Goal: Task Accomplishment & Management: Manage account settings

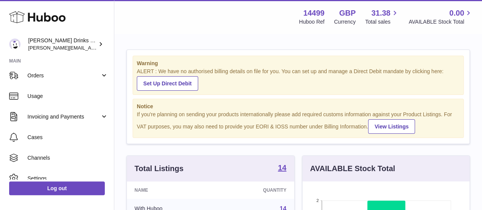
scroll to position [87, 0]
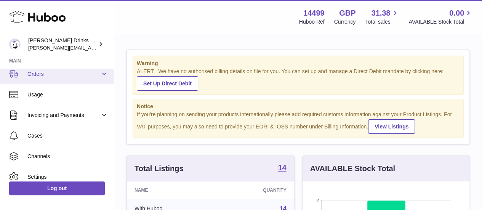
click at [107, 70] on link "Orders" at bounding box center [57, 74] width 114 height 21
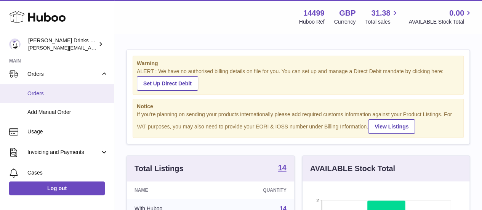
click at [57, 96] on span "Orders" at bounding box center [67, 93] width 81 height 7
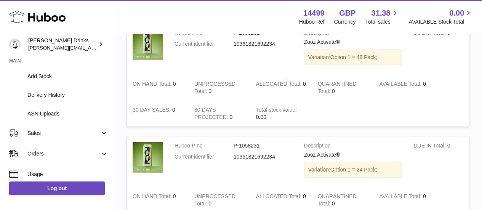
scroll to position [129, 0]
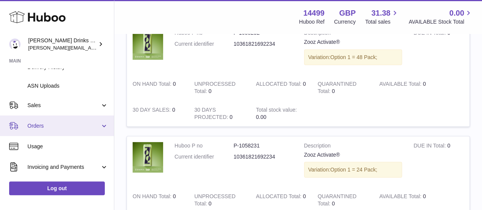
click at [105, 121] on link "Orders" at bounding box center [57, 126] width 114 height 21
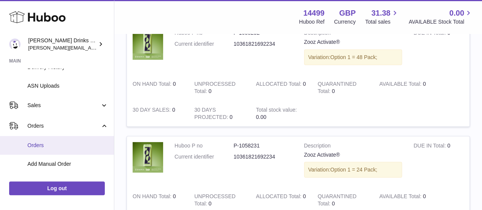
click at [56, 146] on span "Orders" at bounding box center [67, 145] width 81 height 7
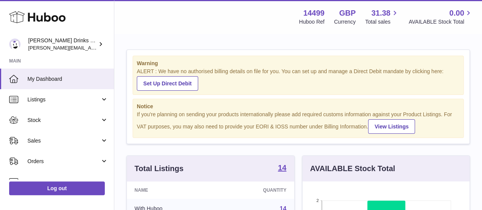
scroll to position [119, 167]
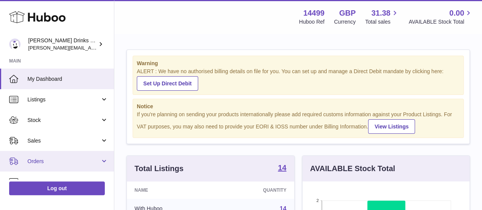
click at [104, 159] on link "Orders" at bounding box center [57, 161] width 114 height 21
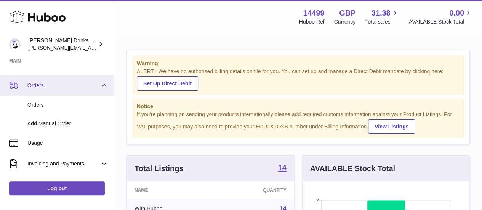
scroll to position [79, 0]
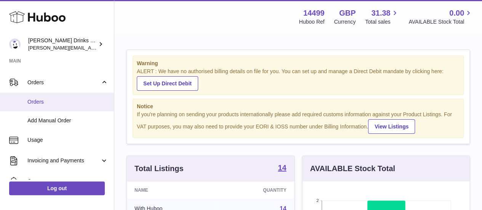
click at [44, 106] on link "Orders" at bounding box center [57, 102] width 114 height 19
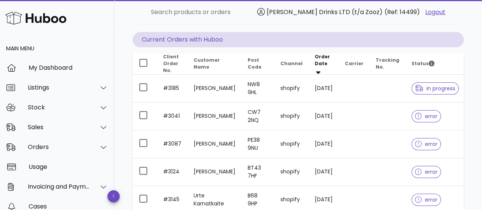
scroll to position [89, 0]
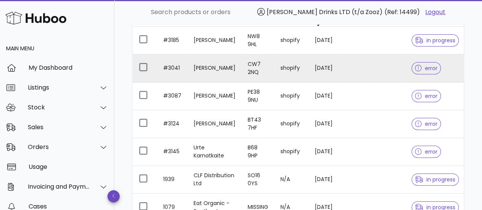
click at [424, 67] on span "error" at bounding box center [426, 68] width 22 height 5
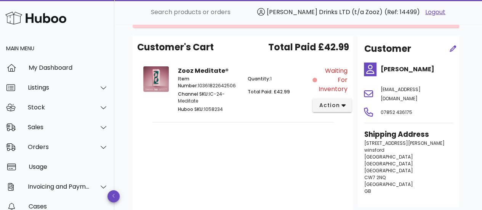
scroll to position [72, 0]
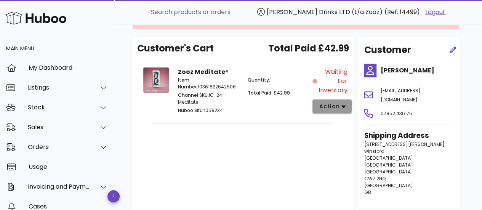
click at [349, 105] on button "action" at bounding box center [332, 107] width 39 height 14
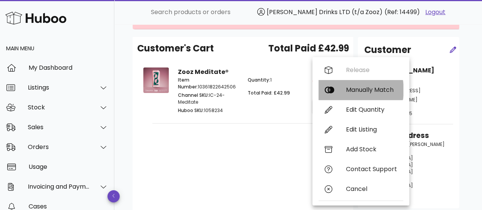
click at [347, 82] on div "Manually Match" at bounding box center [361, 90] width 85 height 20
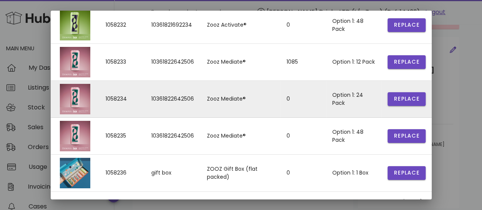
scroll to position [236, 0]
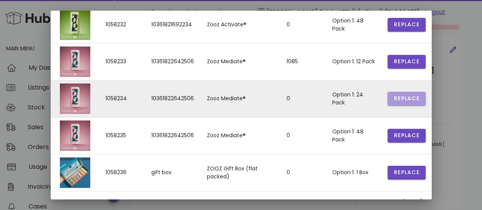
click at [400, 100] on span "Replace" at bounding box center [407, 99] width 26 height 8
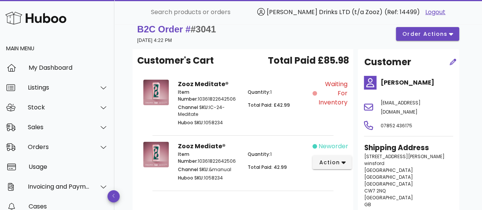
scroll to position [0, 0]
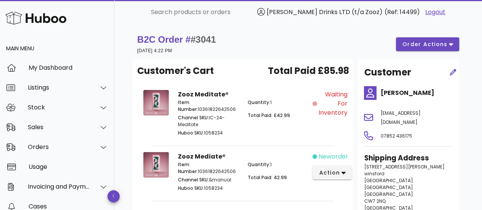
click at [203, 38] on span "#3041" at bounding box center [204, 39] width 26 height 10
copy span "3041"
click at [203, 38] on span "#3041" at bounding box center [204, 39] width 26 height 10
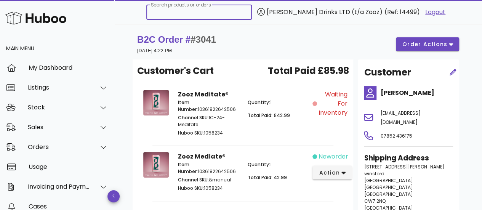
click at [217, 12] on input "Search products or orders" at bounding box center [199, 12] width 96 height 12
paste input "****"
type input "****"
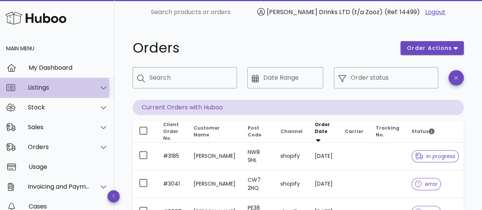
click at [101, 88] on icon at bounding box center [104, 87] width 6 height 7
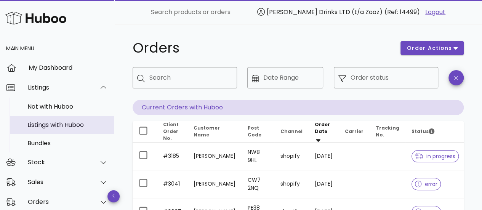
click at [57, 122] on div "Listings with Huboo" at bounding box center [67, 124] width 81 height 7
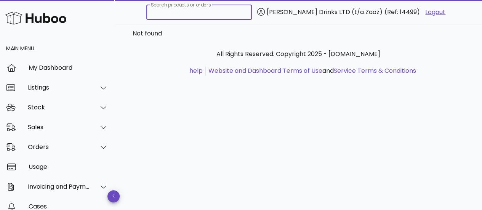
click at [198, 15] on input "Search products or orders" at bounding box center [199, 12] width 96 height 12
paste input "****"
type input "****"
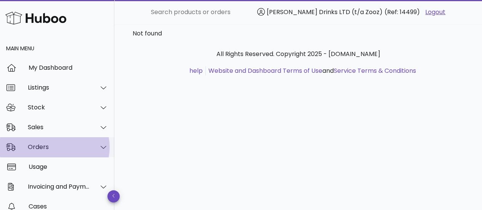
click at [74, 142] on div "Orders" at bounding box center [57, 147] width 114 height 20
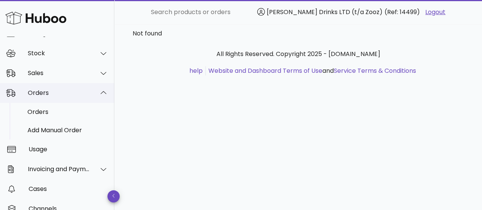
scroll to position [55, 0]
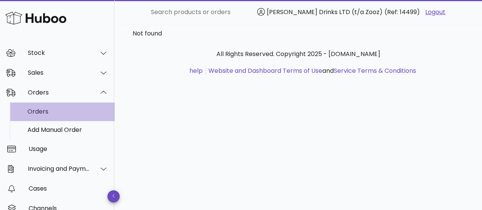
click at [44, 111] on div "Orders" at bounding box center [67, 111] width 81 height 7
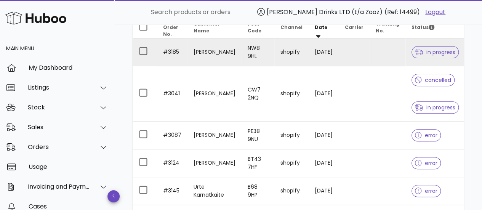
scroll to position [105, 0]
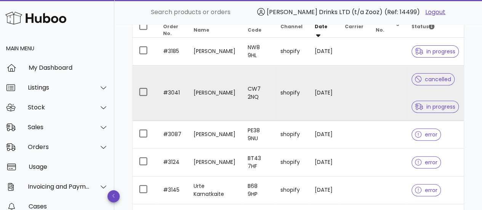
click at [433, 79] on span "cancelled" at bounding box center [433, 79] width 36 height 5
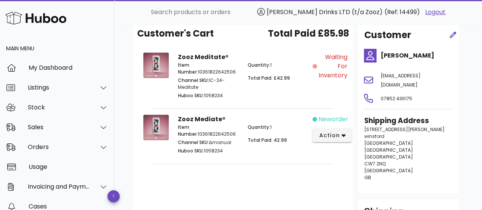
scroll to position [105, 0]
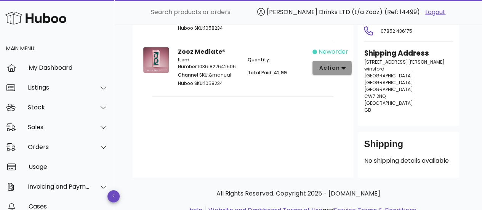
click at [341, 74] on button "action" at bounding box center [332, 68] width 39 height 14
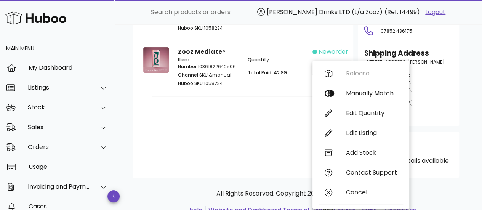
click at [272, 106] on div "Customer's Cart Total Paid £85.98 Zooz Meditate® Item Number: 10361822642506 Ch…" at bounding box center [243, 66] width 221 height 223
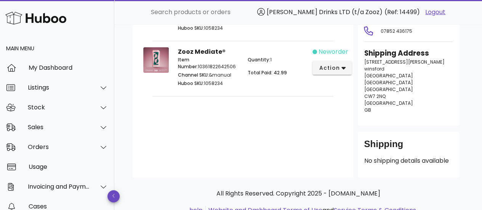
scroll to position [0, 0]
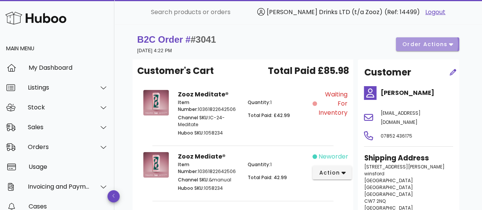
click at [413, 40] on span "order actions" at bounding box center [425, 44] width 46 height 8
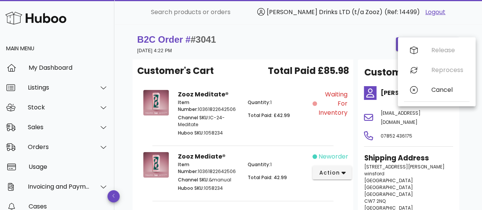
click at [326, 37] on div "B2C Order # #3041 [DATE] 4:22 PM order actions" at bounding box center [298, 44] width 322 height 21
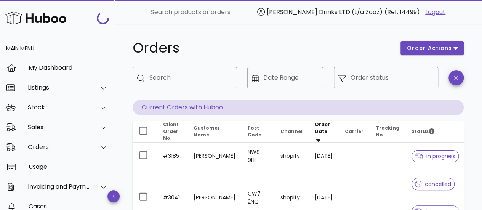
scroll to position [105, 0]
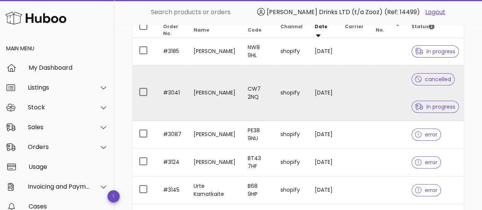
click at [200, 94] on td "[PERSON_NAME]" at bounding box center [215, 93] width 54 height 55
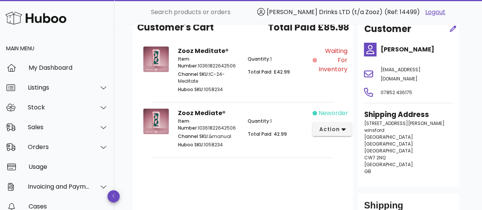
scroll to position [43, 0]
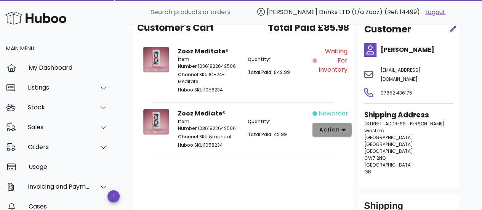
click at [336, 129] on span "action" at bounding box center [329, 130] width 21 height 8
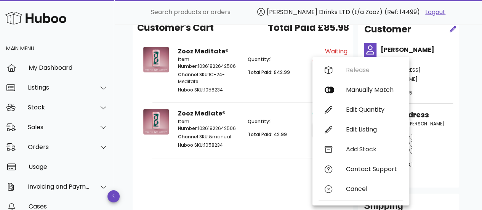
click at [266, 168] on div "Customer's Cart Total Paid £85.98 Zooz Meditate® Item Number: 10361822642506 Ch…" at bounding box center [243, 127] width 221 height 223
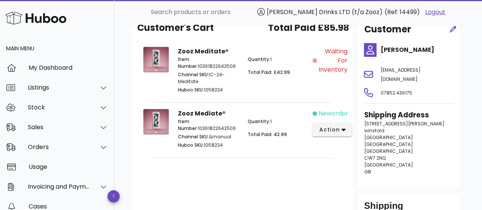
scroll to position [0, 0]
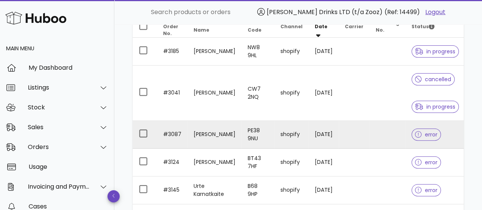
scroll to position [153, 0]
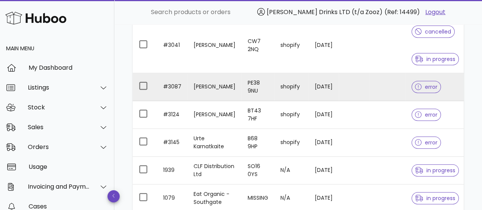
click at [203, 88] on td "Rebecca Cant" at bounding box center [215, 87] width 54 height 28
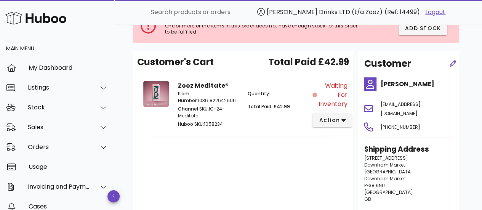
scroll to position [57, 0]
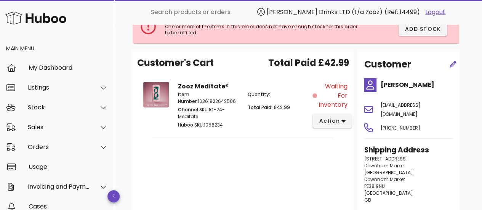
click at [210, 108] on p "Channel SKU: IC-24-Meditate" at bounding box center [208, 113] width 60 height 14
drag, startPoint x: 210, startPoint y: 108, endPoint x: 222, endPoint y: 114, distance: 13.6
click at [222, 114] on p "Channel SKU: IC-24-Meditate" at bounding box center [208, 113] width 60 height 14
copy p "IC-24-Meditate"
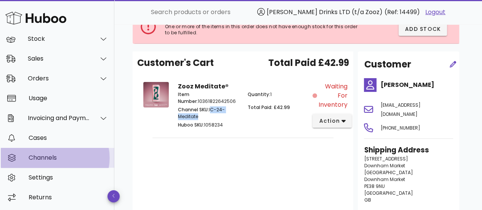
click at [64, 158] on div "Channels" at bounding box center [69, 157] width 80 height 7
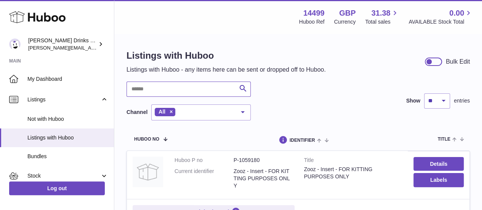
click at [197, 87] on input "text" at bounding box center [189, 89] width 124 height 15
paste input "**********"
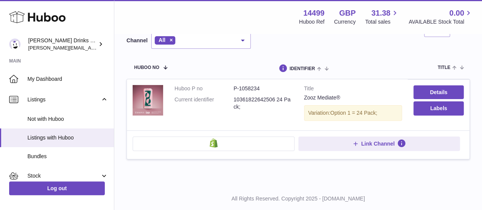
scroll to position [72, 0]
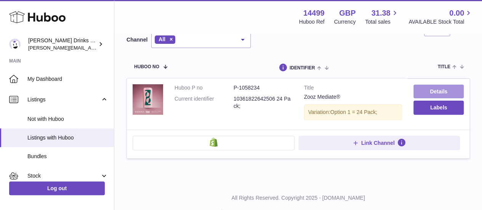
type input "**********"
click at [434, 85] on link "Details" at bounding box center [439, 92] width 50 height 14
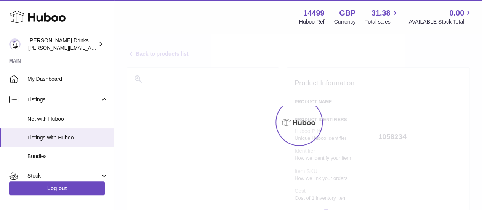
select select
select select "****"
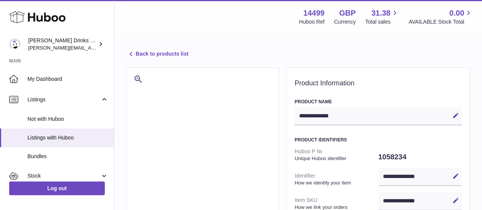
click at [133, 52] on icon at bounding box center [131, 54] width 9 height 9
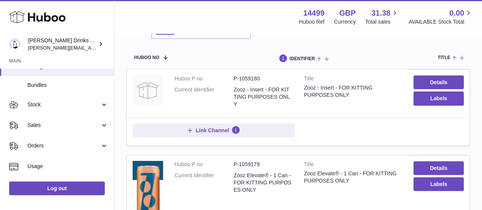
scroll to position [72, 0]
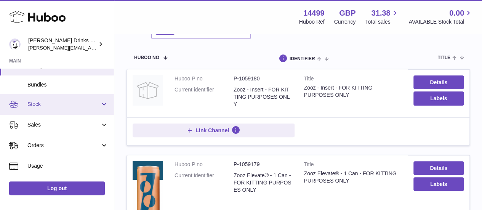
click at [67, 108] on link "Stock" at bounding box center [57, 104] width 114 height 21
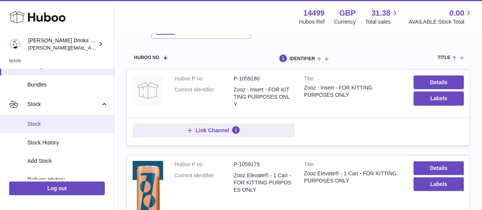
click at [38, 123] on span "Stock" at bounding box center [67, 123] width 81 height 7
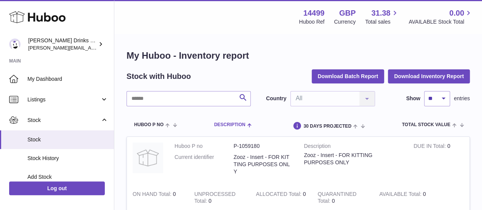
scroll to position [23, 0]
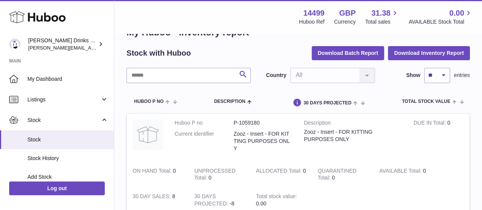
click at [170, 76] on input "text" at bounding box center [189, 75] width 124 height 15
paste input "**********"
type input "**********"
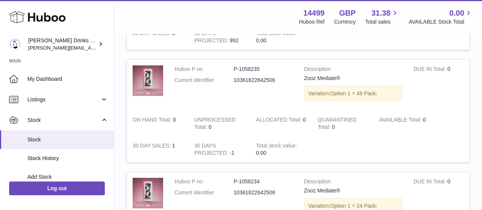
scroll to position [794, 0]
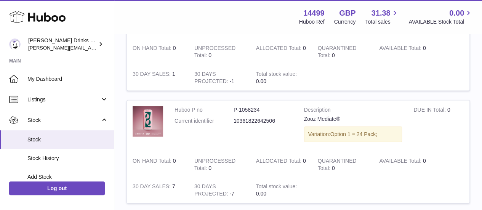
click at [256, 109] on dl "Huboo P no P-1058234 Current identifier 10361822642506" at bounding box center [234, 117] width 118 height 22
click at [254, 117] on dd "10361822642506" at bounding box center [263, 120] width 59 height 7
click at [329, 128] on div "Variation: Option 1 = 24 Pack;" at bounding box center [353, 135] width 98 height 16
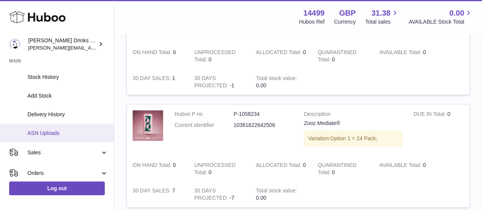
scroll to position [82, 0]
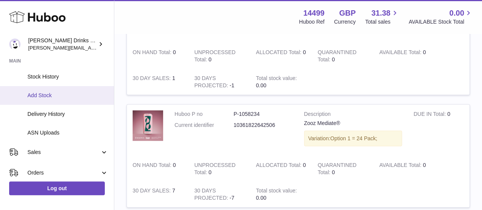
click at [61, 92] on span "Add Stock" at bounding box center [67, 95] width 81 height 7
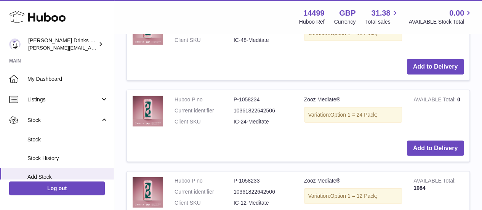
scroll to position [797, 0]
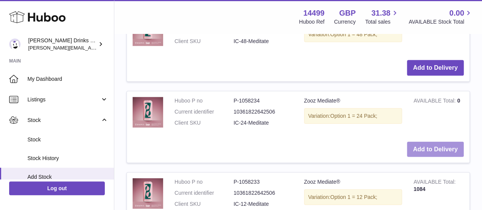
click at [423, 142] on button "Add to Delivery" at bounding box center [435, 150] width 57 height 16
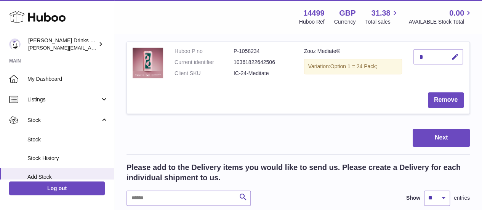
scroll to position [124, 0]
click at [440, 106] on button "Remove" at bounding box center [446, 100] width 36 height 16
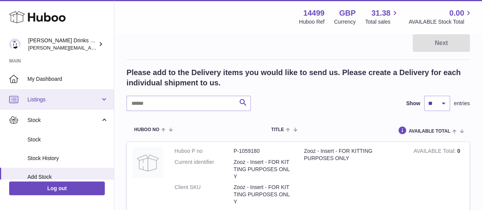
scroll to position [101, 0]
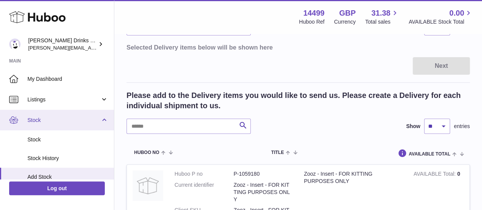
click at [103, 119] on link "Stock" at bounding box center [57, 120] width 114 height 21
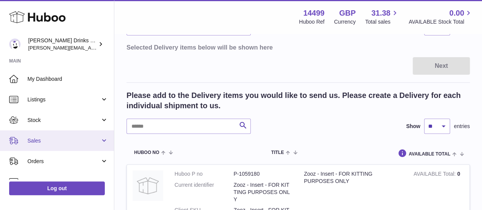
click at [105, 137] on link "Sales" at bounding box center [57, 140] width 114 height 21
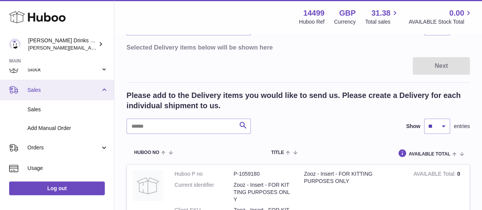
scroll to position [56, 0]
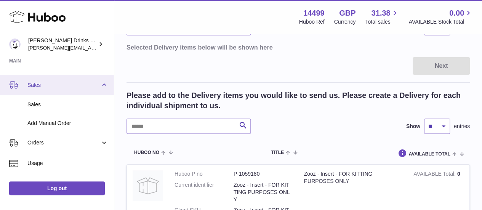
click at [102, 83] on link "Sales" at bounding box center [57, 85] width 114 height 21
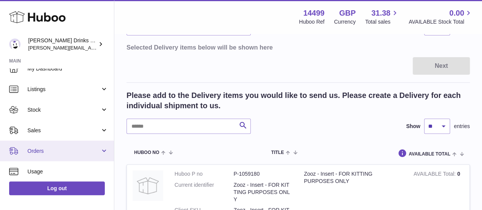
scroll to position [0, 0]
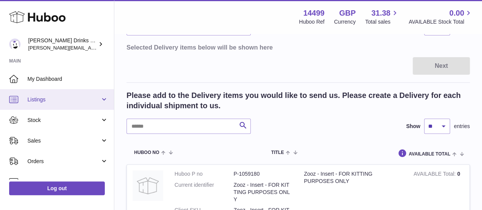
click at [103, 100] on link "Listings" at bounding box center [57, 99] width 114 height 21
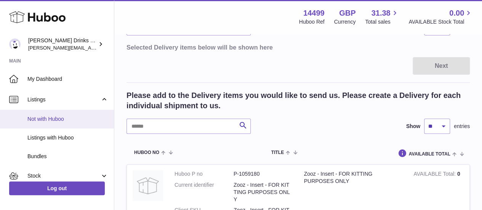
click at [59, 119] on span "Not with Huboo" at bounding box center [67, 119] width 81 height 7
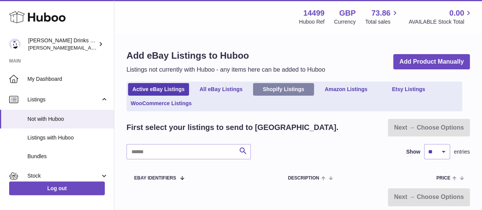
click at [285, 95] on link "Shopify Listings" at bounding box center [283, 89] width 61 height 13
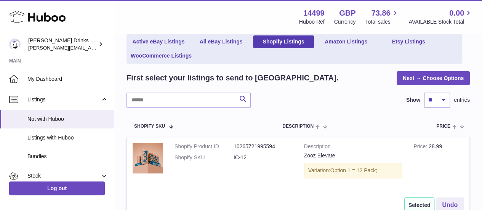
scroll to position [24, 0]
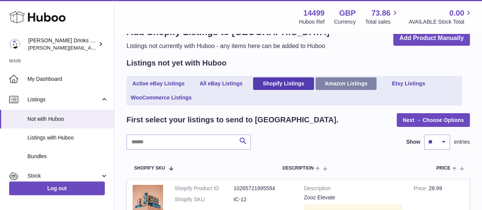
click at [349, 87] on link "Amazon Listings" at bounding box center [346, 83] width 61 height 13
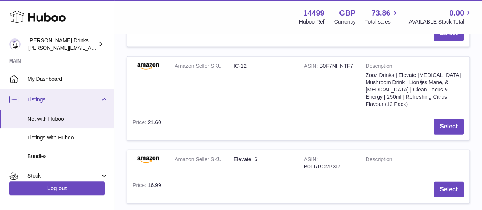
click at [88, 99] on span "Listings" at bounding box center [63, 99] width 73 height 7
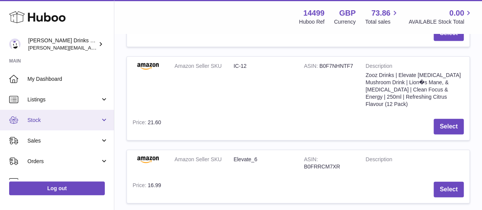
scroll to position [63, 0]
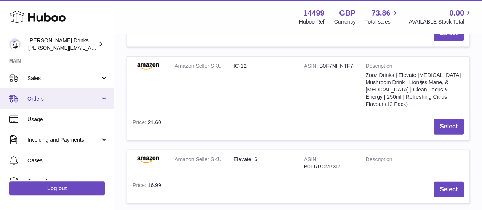
click at [93, 93] on link "Orders" at bounding box center [57, 98] width 114 height 21
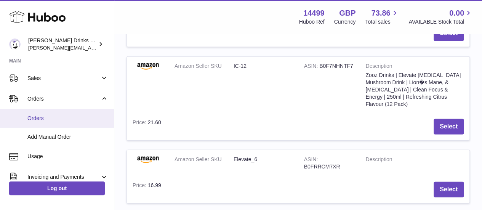
click at [49, 112] on link "Orders" at bounding box center [57, 118] width 114 height 19
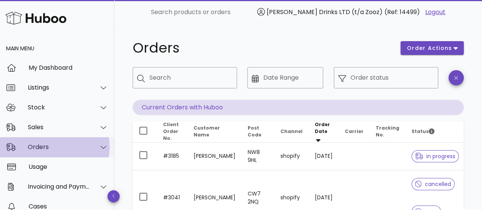
click at [101, 144] on icon at bounding box center [104, 147] width 6 height 7
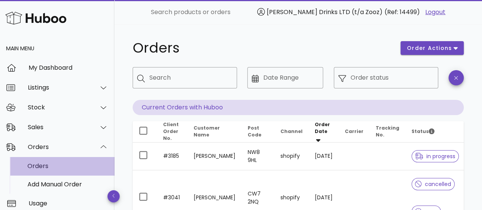
click at [41, 164] on div "Orders" at bounding box center [67, 165] width 81 height 7
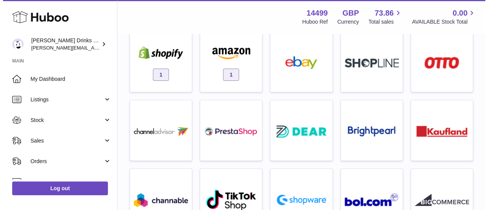
scroll to position [47, 0]
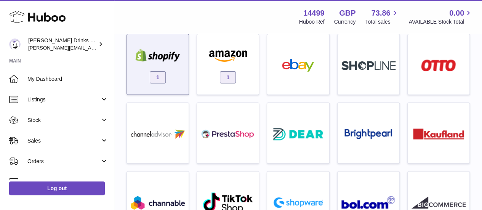
click at [162, 65] on div "1" at bounding box center [158, 66] width 54 height 49
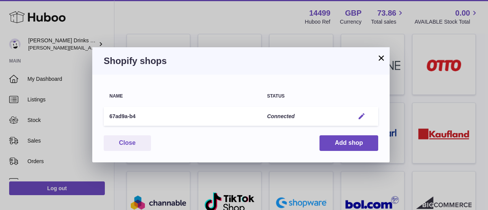
click at [363, 116] on em "button" at bounding box center [362, 116] width 8 height 8
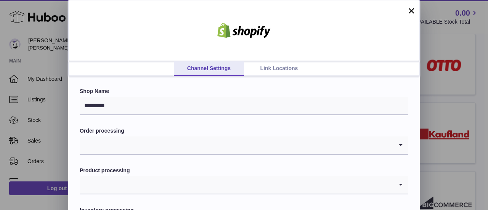
scroll to position [66, 0]
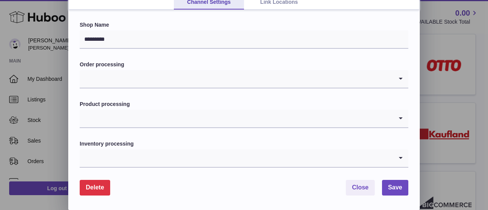
click at [399, 160] on icon "Search for option" at bounding box center [400, 158] width 15 height 18
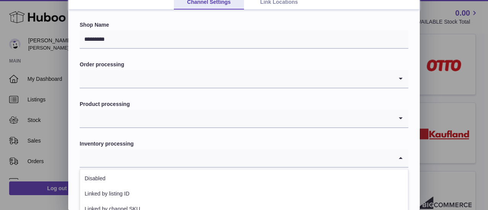
scroll to position [120, 0]
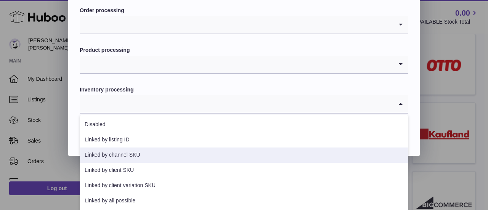
click at [135, 153] on li "Linked by channel SKU" at bounding box center [244, 155] width 328 height 15
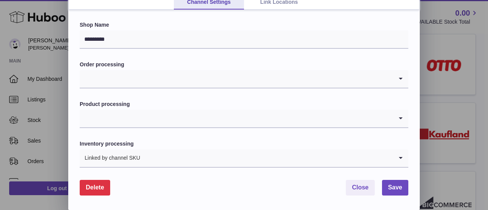
scroll to position [56, 0]
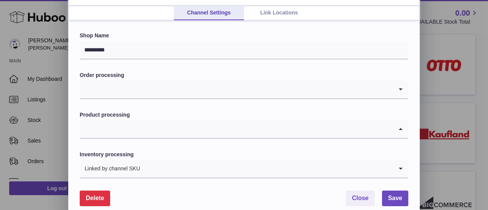
click at [403, 128] on icon "Search for option" at bounding box center [400, 129] width 15 height 18
click at [400, 129] on icon "Search for option" at bounding box center [400, 129] width 15 height 18
click at [398, 84] on icon "Search for option" at bounding box center [400, 90] width 15 height 18
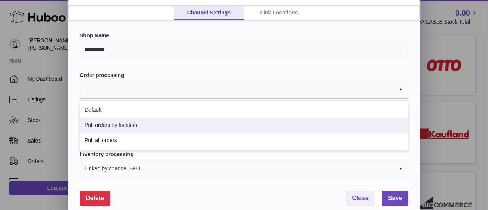
click at [164, 125] on li "Pull orders by location" at bounding box center [244, 125] width 328 height 15
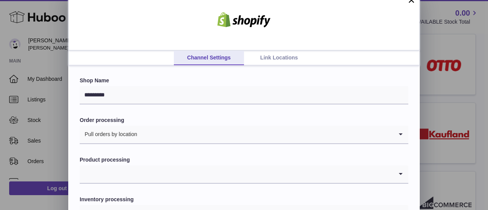
scroll to position [0, 0]
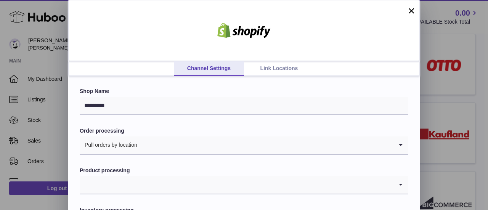
click at [281, 64] on link "Link Locations" at bounding box center [279, 68] width 70 height 14
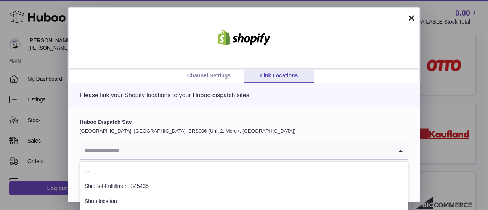
click at [401, 152] on icon "Search for option" at bounding box center [400, 151] width 15 height 18
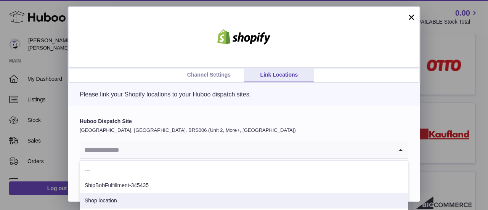
click at [126, 200] on li "Shop location" at bounding box center [244, 200] width 328 height 15
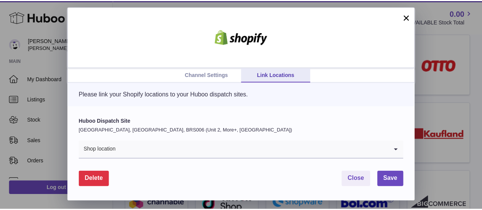
scroll to position [0, 0]
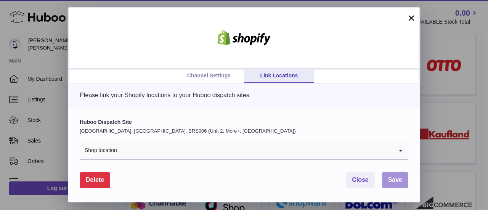
click at [395, 176] on button "Save" at bounding box center [395, 180] width 26 height 16
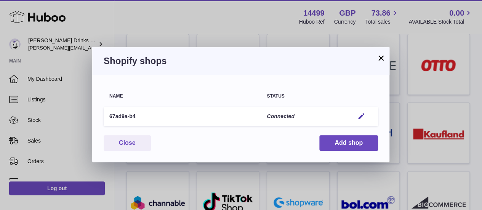
click at [384, 55] on button "×" at bounding box center [381, 57] width 9 height 9
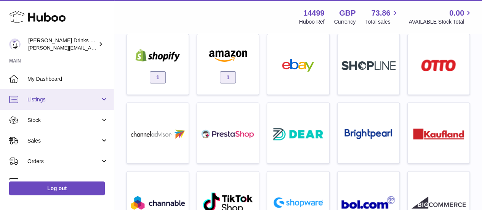
click at [104, 98] on link "Listings" at bounding box center [57, 99] width 114 height 21
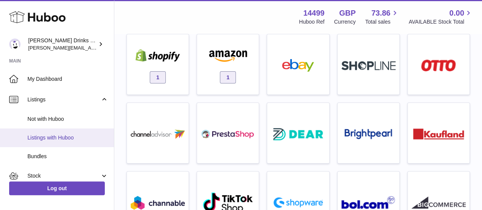
scroll to position [24, 0]
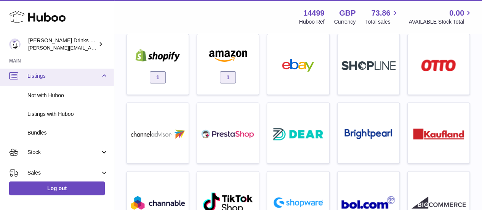
click at [101, 78] on link "Listings" at bounding box center [57, 76] width 114 height 21
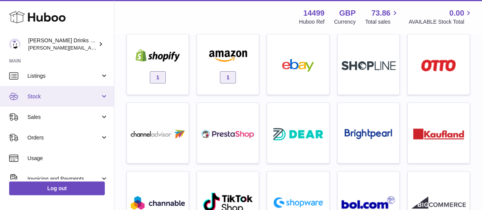
click at [108, 96] on link "Stock" at bounding box center [57, 96] width 114 height 21
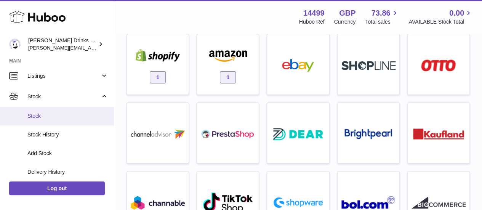
click at [72, 121] on link "Stock" at bounding box center [57, 116] width 114 height 19
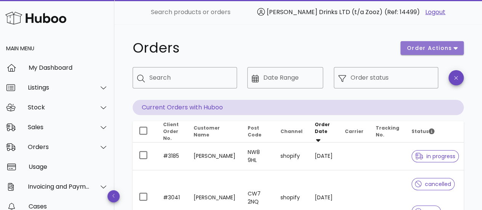
click at [437, 50] on span "order actions" at bounding box center [430, 48] width 46 height 8
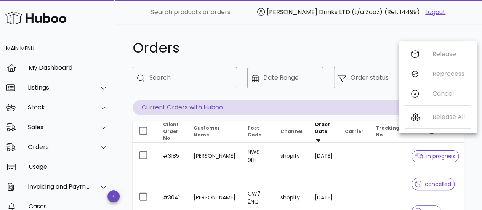
click at [342, 53] on h1 "Orders" at bounding box center [262, 48] width 259 height 14
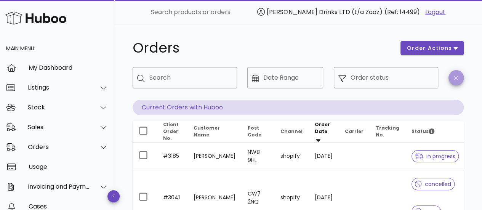
click at [459, 79] on span "button" at bounding box center [456, 78] width 15 height 6
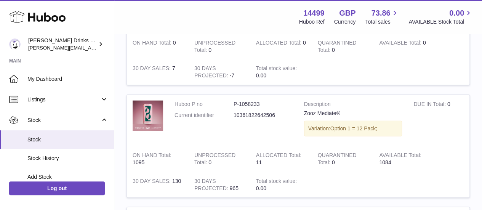
scroll to position [913, 0]
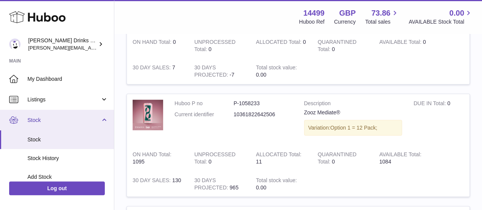
click at [101, 118] on link "Stock" at bounding box center [57, 120] width 114 height 21
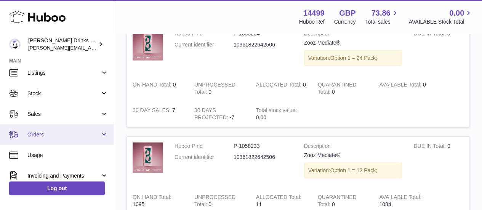
scroll to position [24, 0]
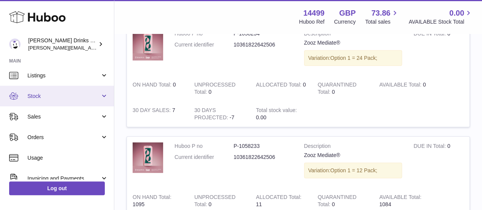
click at [105, 97] on link "Stock" at bounding box center [57, 96] width 114 height 21
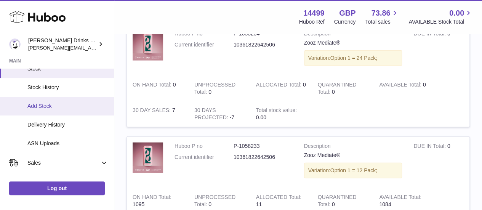
scroll to position [45, 0]
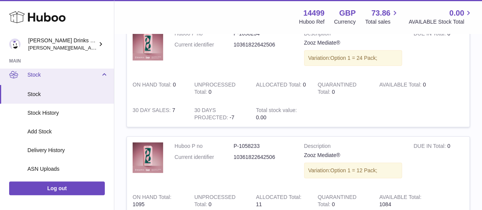
click at [103, 72] on link "Stock" at bounding box center [57, 74] width 114 height 21
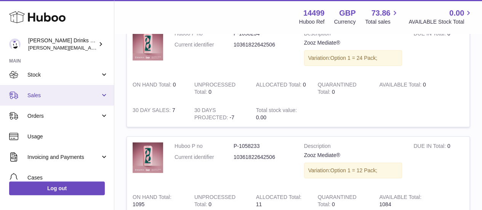
click at [103, 94] on link "Sales" at bounding box center [57, 95] width 114 height 21
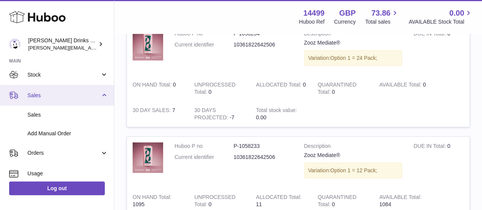
click at [103, 94] on link "Sales" at bounding box center [57, 95] width 114 height 21
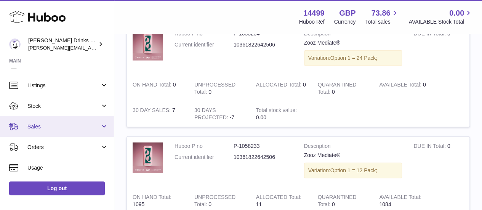
scroll to position [13, 0]
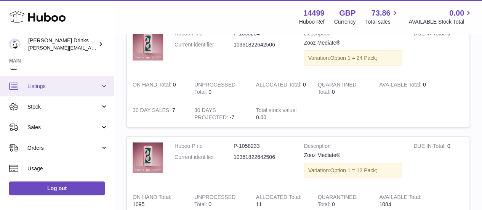
click at [103, 84] on link "Listings" at bounding box center [57, 86] width 114 height 21
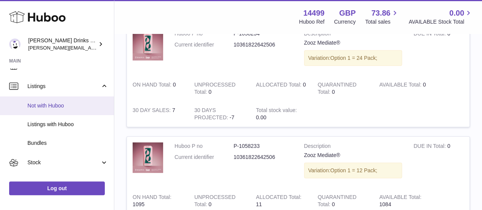
scroll to position [47, 0]
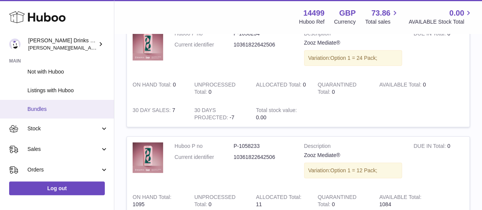
click at [73, 115] on link "Bundles" at bounding box center [57, 109] width 114 height 19
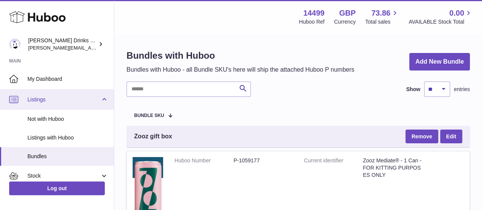
click at [101, 98] on link "Listings" at bounding box center [57, 99] width 114 height 21
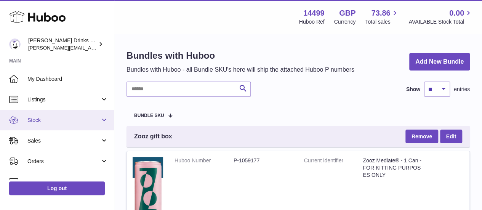
click at [106, 123] on link "Stock" at bounding box center [57, 120] width 114 height 21
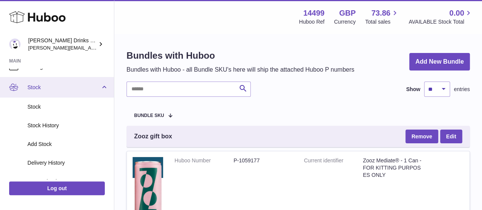
click at [104, 85] on link "Stock" at bounding box center [57, 87] width 114 height 21
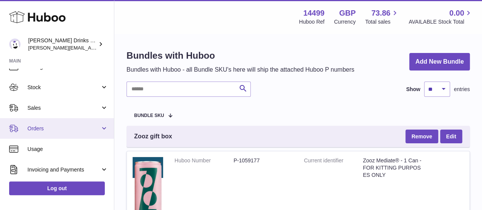
click at [104, 131] on link "Orders" at bounding box center [57, 128] width 114 height 21
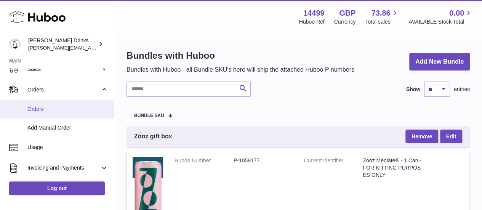
click at [69, 114] on link "Orders" at bounding box center [57, 109] width 114 height 19
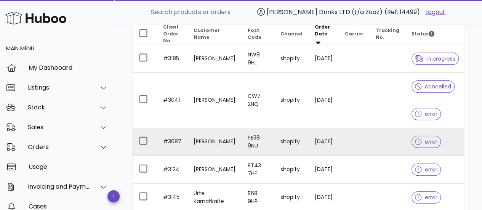
scroll to position [97, 0]
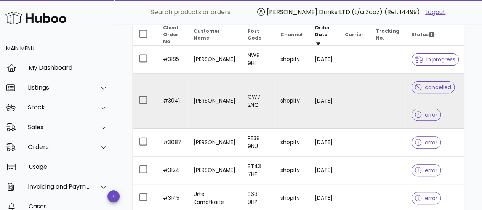
click at [418, 112] on icon at bounding box center [418, 114] width 7 height 7
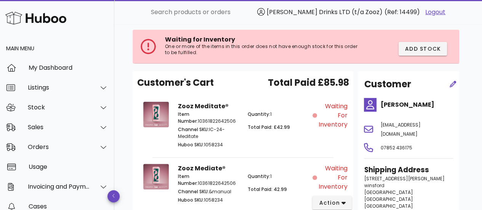
scroll to position [97, 0]
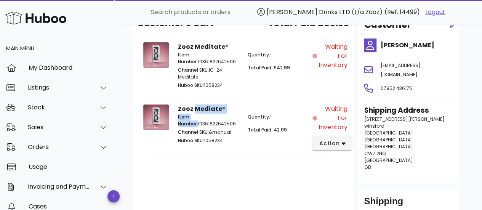
drag, startPoint x: 224, startPoint y: 120, endPoint x: 196, endPoint y: 108, distance: 30.2
click at [196, 108] on div "Zooz Mediate® Item Number: 10361822642506 Channel SKU: &manual Huboo SKU: 10582…" at bounding box center [243, 127] width 139 height 55
click at [196, 108] on strong "Zooz Mediate®" at bounding box center [202, 108] width 48 height 9
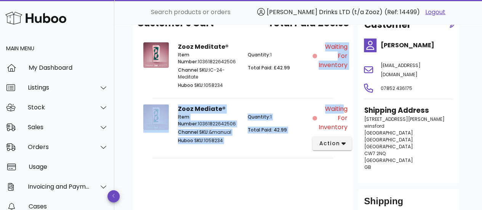
drag, startPoint x: 339, startPoint y: 101, endPoint x: 325, endPoint y: 72, distance: 32.1
click at [325, 72] on div "Customer's Cart Total Paid £85.98 Zooz Meditate® Item Number: 10361822642506 Ch…" at bounding box center [243, 123] width 221 height 223
click at [325, 72] on div "Waiting for Inventory" at bounding box center [330, 66] width 35 height 57
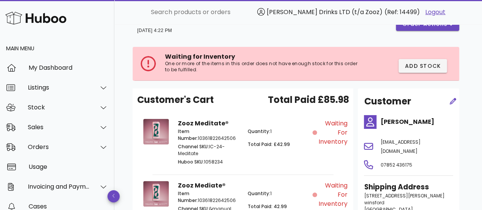
scroll to position [16, 0]
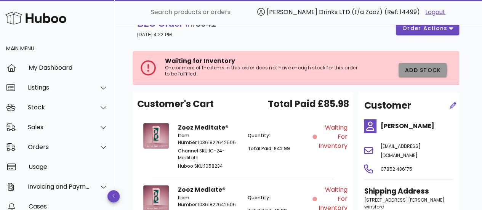
click at [415, 71] on span "Add Stock" at bounding box center [423, 70] width 37 height 8
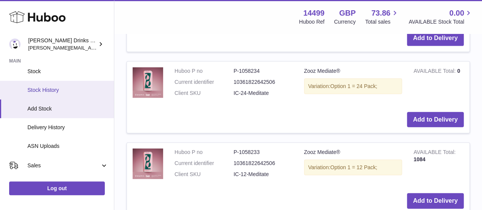
scroll to position [126, 0]
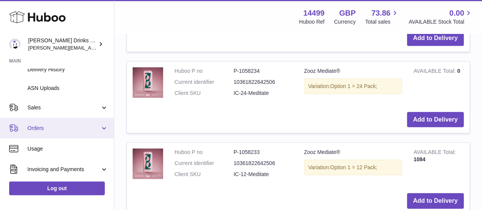
click at [69, 130] on span "Orders" at bounding box center [63, 128] width 73 height 7
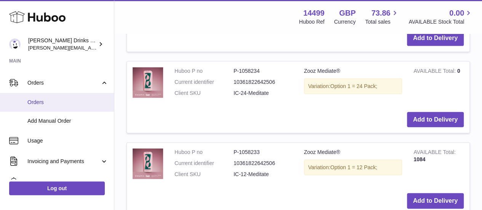
click at [39, 104] on span "Orders" at bounding box center [67, 102] width 81 height 7
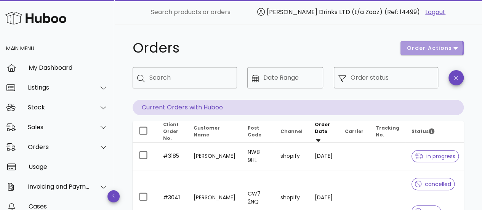
click at [429, 50] on span "order actions" at bounding box center [430, 48] width 46 height 8
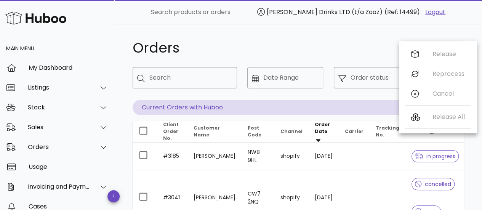
click at [309, 56] on div "Orders" at bounding box center [262, 48] width 268 height 23
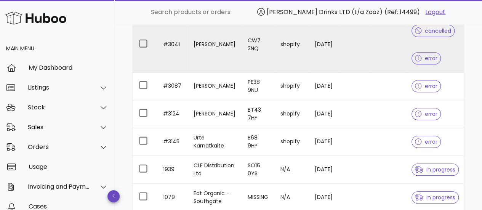
scroll to position [127, 0]
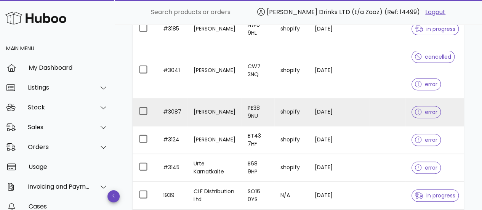
click at [169, 111] on td "#3087" at bounding box center [172, 112] width 31 height 28
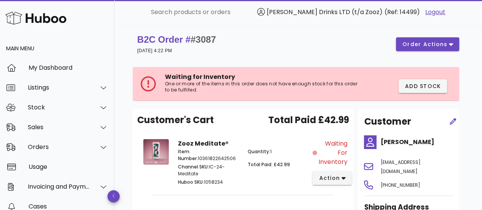
click at [208, 39] on span "#3087" at bounding box center [204, 39] width 26 height 10
copy span "3087"
click at [208, 39] on span "#3087" at bounding box center [204, 39] width 26 height 10
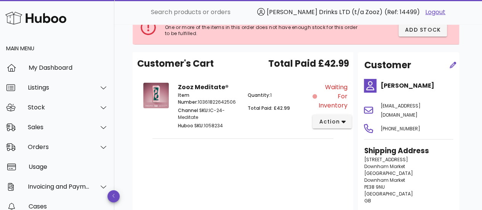
click at [210, 111] on p "Channel SKU: IC-24-Meditate" at bounding box center [208, 114] width 60 height 14
drag, startPoint x: 210, startPoint y: 111, endPoint x: 227, endPoint y: 116, distance: 17.6
click at [227, 116] on p "Channel SKU: IC-24-Meditate" at bounding box center [208, 114] width 60 height 14
copy p "IC-24-Meditate"
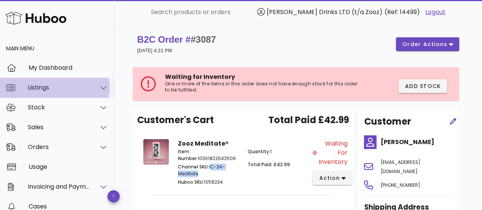
click at [71, 92] on div "Listings" at bounding box center [57, 88] width 114 height 20
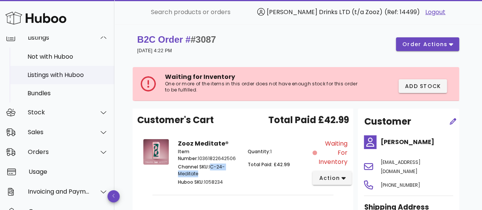
scroll to position [50, 0]
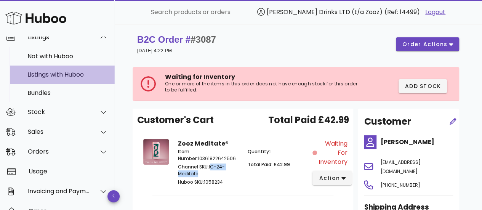
click at [58, 76] on div "Listings with Huboo" at bounding box center [67, 74] width 81 height 7
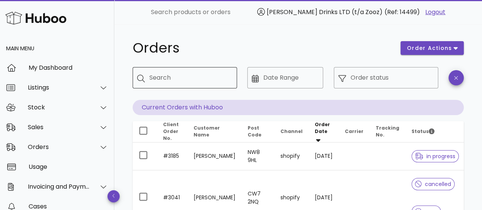
click at [184, 76] on input "Search" at bounding box center [190, 78] width 82 height 12
paste input "****"
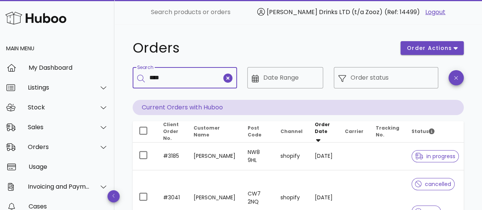
type input "****"
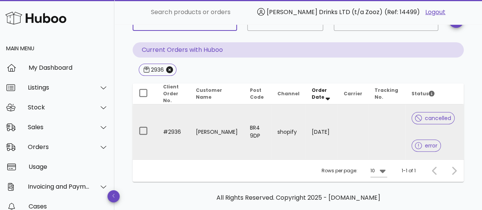
scroll to position [58, 0]
click at [418, 143] on div at bounding box center [420, 145] width 10 height 8
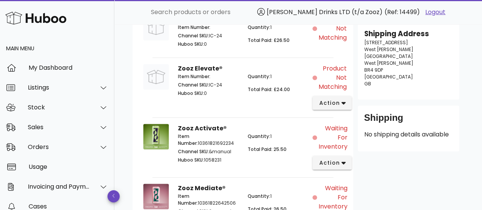
scroll to position [185, 0]
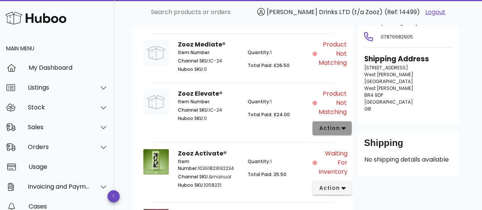
click at [331, 122] on button "action" at bounding box center [332, 128] width 39 height 14
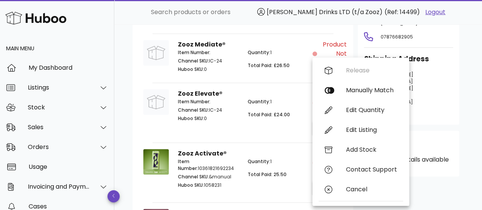
click at [268, 87] on div "Zooz Elevate® Item Number: Channel SKU: IC-24 Huboo SKU: 0 Quantity: 1 Total Pa…" at bounding box center [243, 112] width 139 height 55
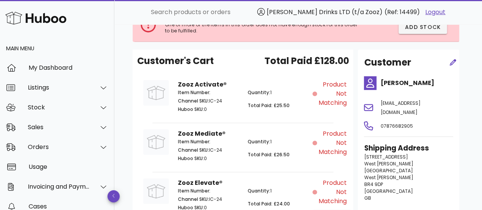
scroll to position [95, 0]
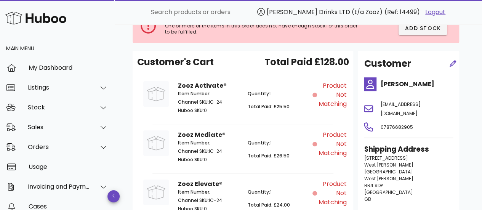
click at [278, 97] on div "Quantity: 1 Total Paid: £25.50" at bounding box center [277, 103] width 69 height 35
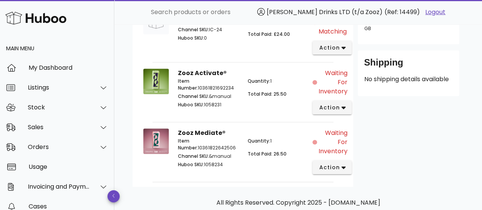
scroll to position [303, 0]
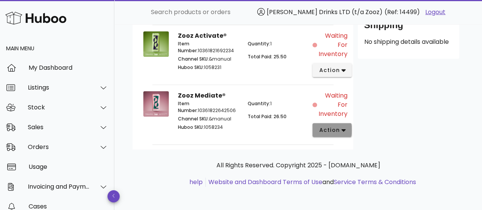
click at [334, 126] on span "action" at bounding box center [329, 130] width 21 height 8
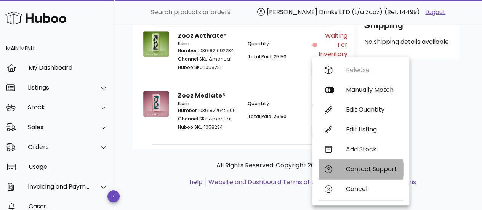
click at [363, 170] on div "Contact Support" at bounding box center [371, 168] width 51 height 7
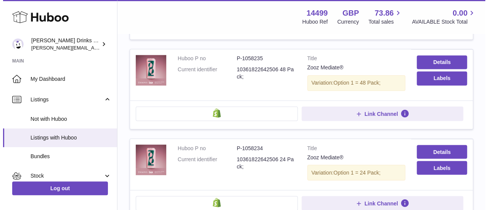
scroll to position [628, 0]
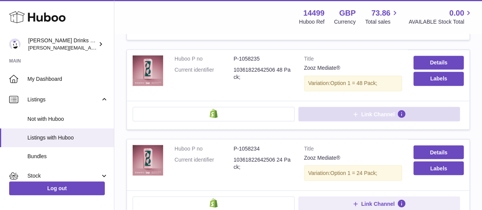
click at [341, 107] on button "Link Channel" at bounding box center [380, 114] width 162 height 14
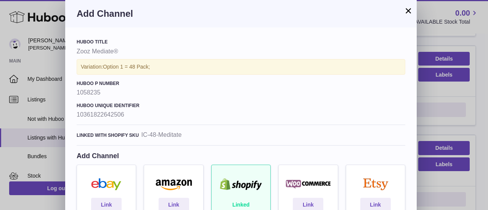
scroll to position [58, 0]
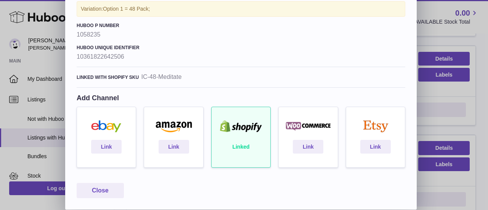
click at [239, 129] on div "Linked" at bounding box center [240, 141] width 67 height 69
click at [241, 146] on div "Linked" at bounding box center [240, 141] width 67 height 69
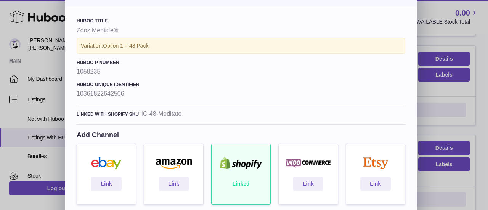
scroll to position [19, 0]
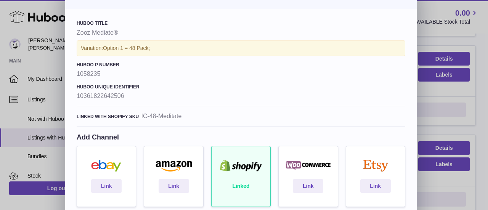
click at [145, 115] on strong "IC-48-Meditate" at bounding box center [161, 116] width 40 height 8
drag, startPoint x: 145, startPoint y: 115, endPoint x: 192, endPoint y: 120, distance: 47.6
click at [192, 120] on div "Linked with shopify sku IC-48-Meditate" at bounding box center [241, 119] width 329 height 15
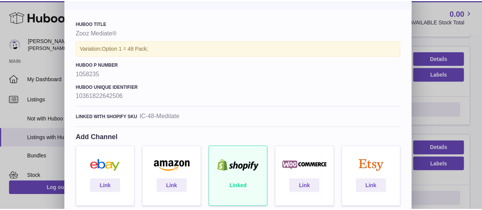
scroll to position [0, 0]
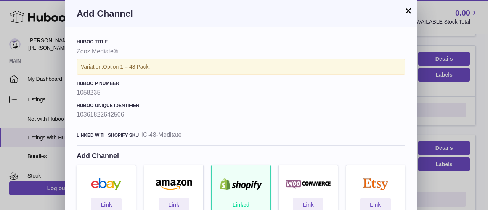
click at [409, 10] on button "×" at bounding box center [408, 10] width 9 height 9
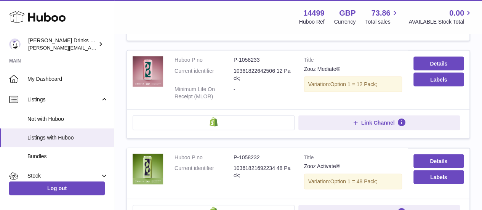
scroll to position [796, 0]
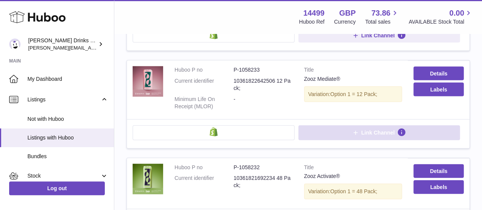
click at [352, 129] on icon at bounding box center [355, 132] width 7 height 7
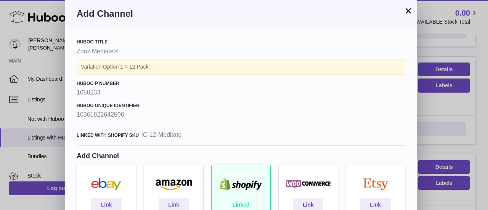
click at [143, 135] on strong "IC-12-Meditate" at bounding box center [161, 135] width 40 height 8
drag, startPoint x: 143, startPoint y: 135, endPoint x: 174, endPoint y: 135, distance: 31.7
click at [174, 135] on strong "IC-12-Meditate" at bounding box center [161, 135] width 40 height 8
copy strong "IC-12-Meditate"
click at [409, 9] on button "×" at bounding box center [408, 10] width 9 height 9
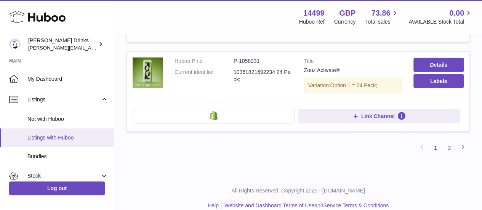
scroll to position [171, 0]
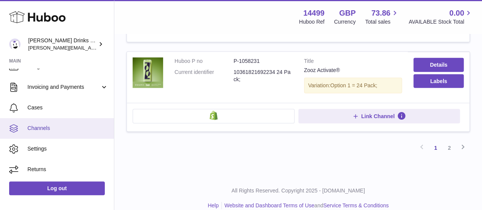
click at [67, 132] on span "Channels" at bounding box center [67, 128] width 81 height 7
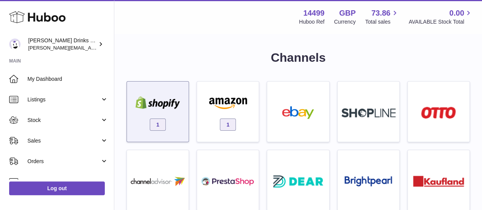
click at [168, 112] on div "1" at bounding box center [158, 113] width 54 height 49
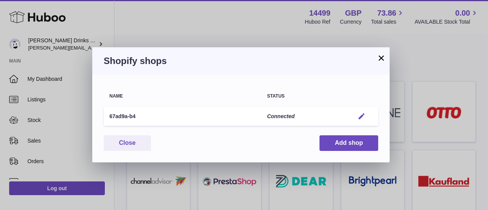
click at [358, 119] on em "button" at bounding box center [362, 116] width 8 height 8
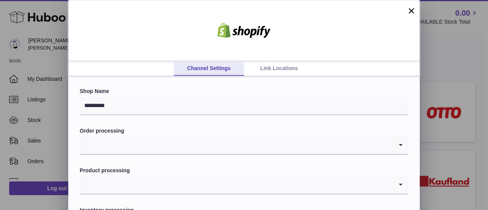
scroll to position [66, 0]
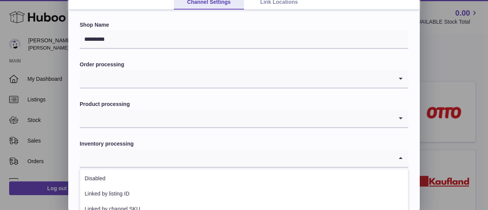
click at [402, 159] on icon "Search for option" at bounding box center [400, 158] width 15 height 18
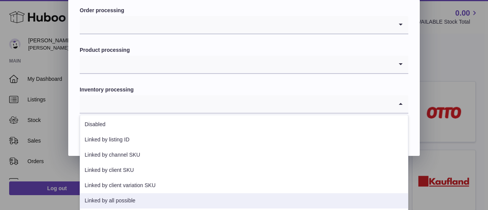
click at [143, 201] on li "Linked by all possible" at bounding box center [244, 200] width 328 height 15
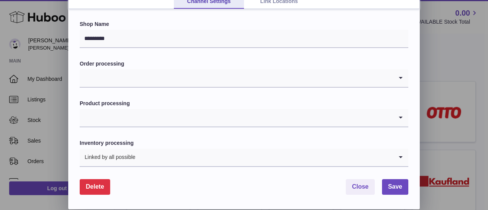
scroll to position [66, 0]
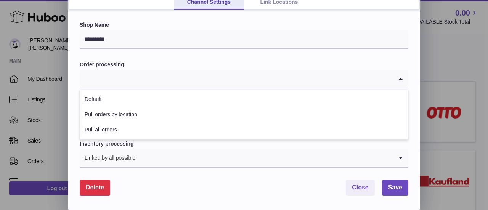
click at [216, 77] on input "Search for option" at bounding box center [236, 79] width 313 height 18
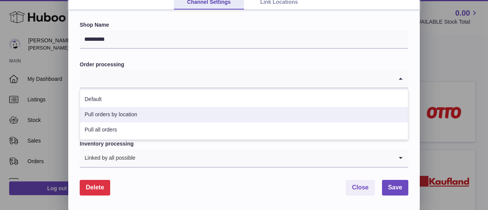
click at [162, 116] on li "Pull orders by location" at bounding box center [244, 114] width 328 height 15
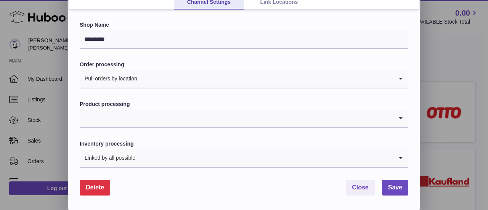
scroll to position [20, 0]
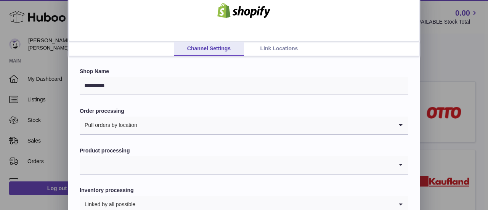
click at [273, 46] on link "Link Locations" at bounding box center [279, 49] width 70 height 14
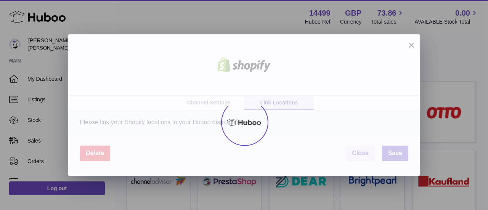
scroll to position [0, 0]
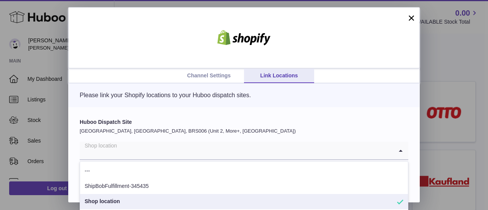
click at [233, 151] on input "Search for option" at bounding box center [236, 151] width 313 height 18
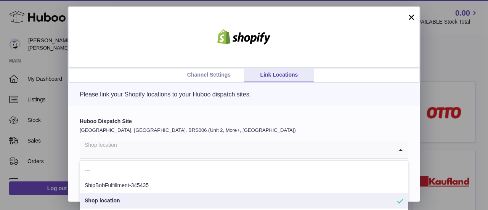
click at [130, 200] on li "Shop location" at bounding box center [244, 200] width 328 height 15
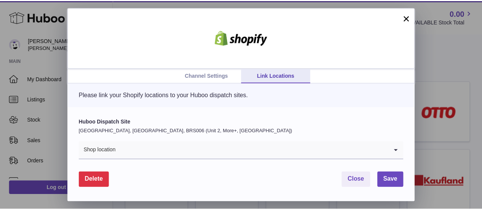
scroll to position [0, 0]
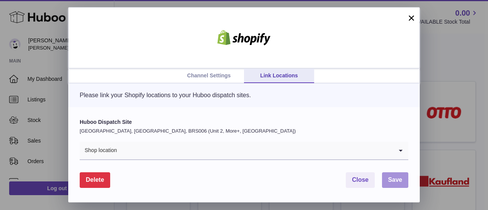
click at [397, 180] on span "Save" at bounding box center [395, 180] width 14 height 6
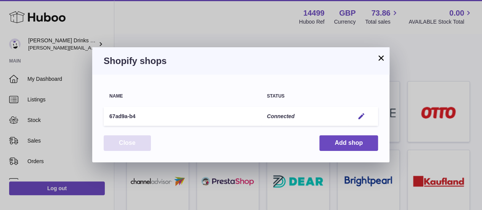
click at [116, 146] on button "Close" at bounding box center [127, 143] width 47 height 16
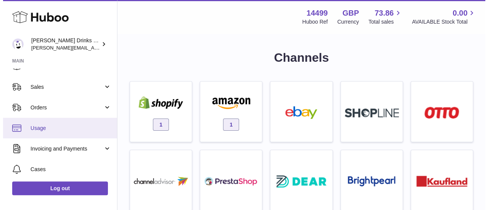
scroll to position [53, 0]
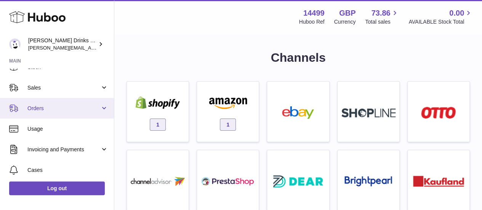
click at [97, 104] on link "Orders" at bounding box center [57, 108] width 114 height 21
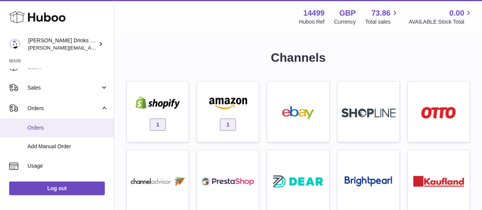
click at [25, 132] on link "Orders" at bounding box center [57, 128] width 114 height 19
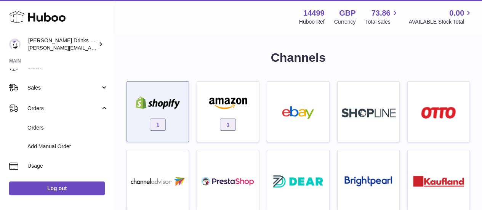
click at [181, 119] on div "1" at bounding box center [158, 113] width 54 height 49
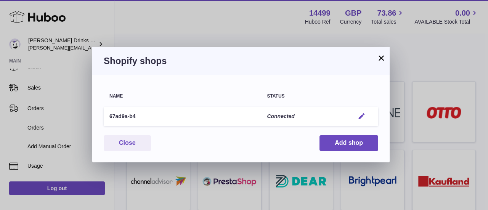
click at [360, 116] on em "button" at bounding box center [362, 116] width 8 height 8
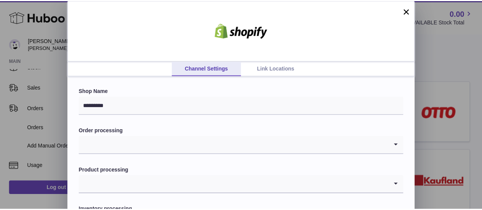
scroll to position [66, 0]
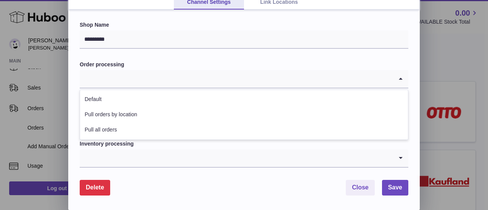
click at [222, 72] on input "Search for option" at bounding box center [236, 79] width 313 height 18
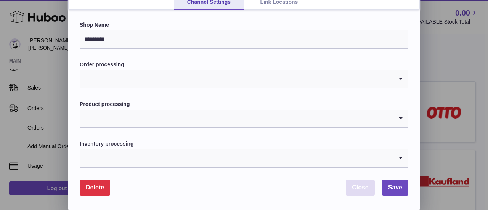
click at [365, 193] on button "Close" at bounding box center [360, 188] width 29 height 16
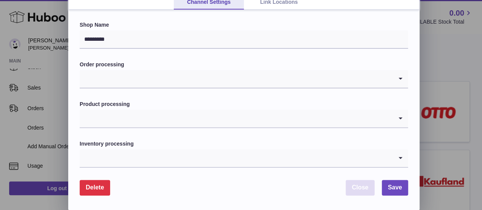
scroll to position [0, 0]
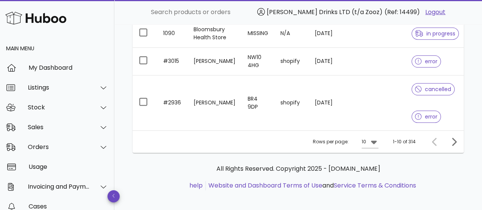
scroll to position [346, 0]
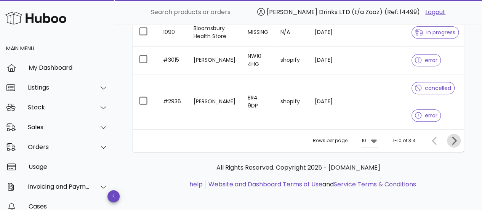
click at [453, 137] on icon "Next page" at bounding box center [454, 140] width 9 height 9
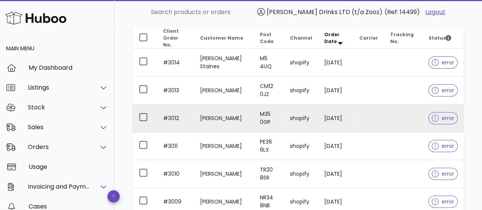
scroll to position [290, 0]
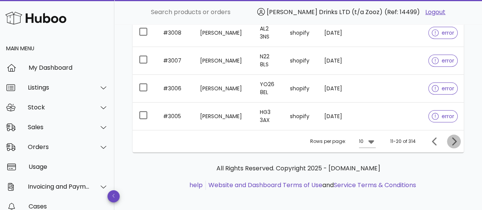
click at [451, 140] on icon "Next page" at bounding box center [454, 141] width 9 height 9
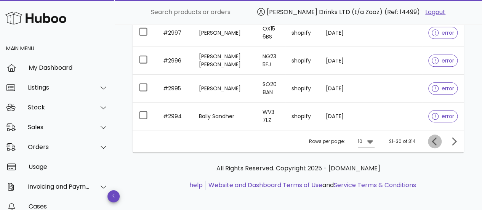
click at [432, 141] on icon "Previous page" at bounding box center [435, 141] width 9 height 9
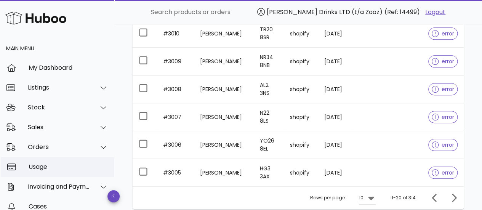
scroll to position [69, 0]
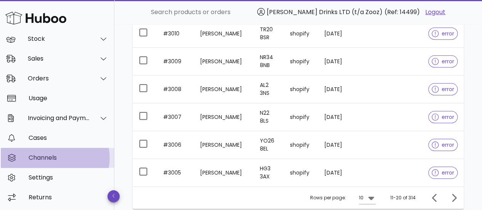
click at [57, 161] on div "Channels" at bounding box center [69, 157] width 80 height 7
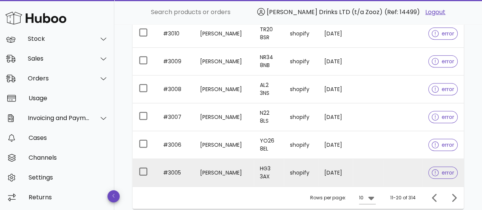
click at [169, 167] on td "#3005" at bounding box center [175, 172] width 37 height 27
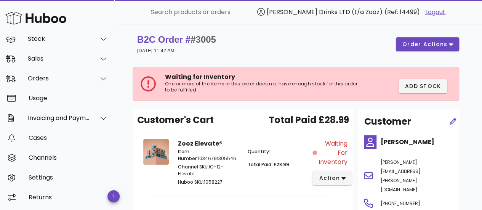
scroll to position [234, 0]
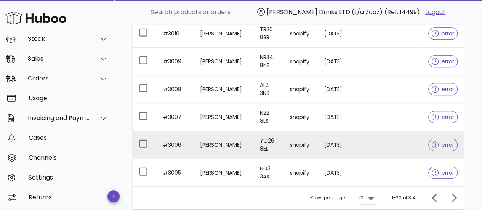
click at [167, 140] on td "#3006" at bounding box center [175, 145] width 37 height 28
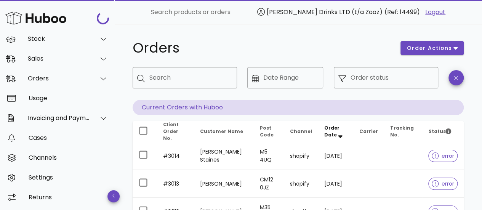
scroll to position [234, 0]
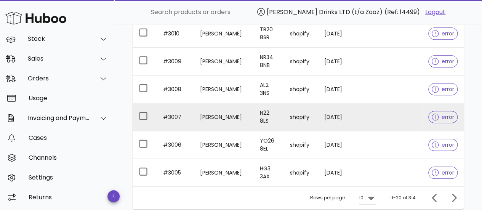
click at [175, 117] on td "#3007" at bounding box center [175, 117] width 37 height 28
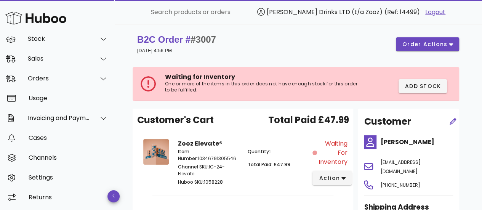
scroll to position [28, 0]
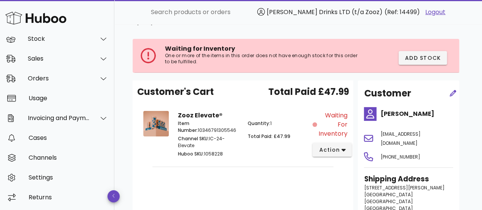
scroll to position [234, 0]
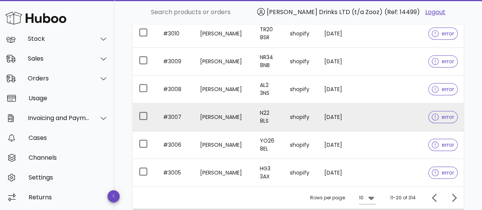
click at [182, 116] on td "#3007" at bounding box center [175, 117] width 37 height 28
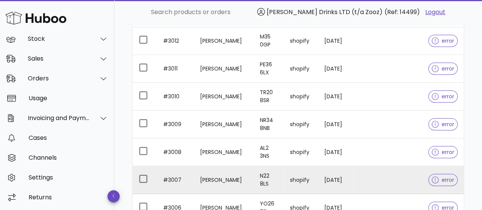
scroll to position [170, 0]
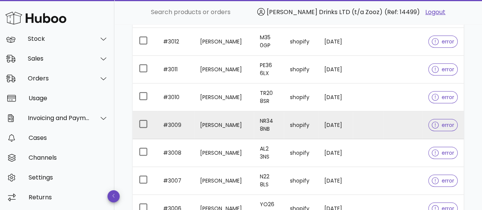
click at [165, 122] on td "#3009" at bounding box center [175, 125] width 37 height 28
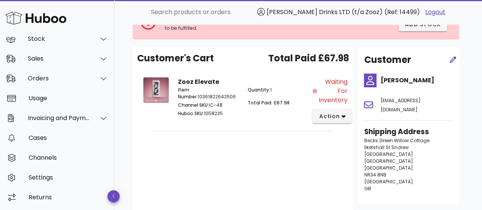
scroll to position [56, 0]
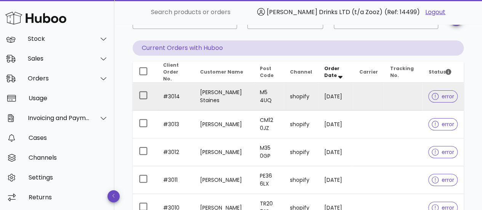
click at [174, 96] on td "#3014" at bounding box center [175, 97] width 37 height 28
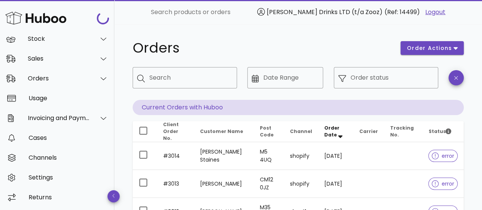
scroll to position [59, 0]
